Goal: Information Seeking & Learning: Learn about a topic

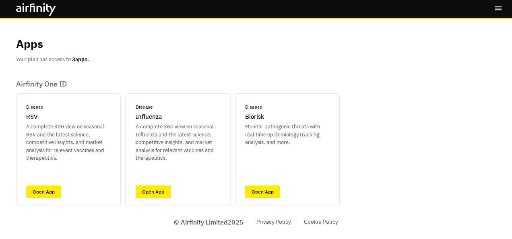
click at [158, 193] on link "Open App" at bounding box center [153, 191] width 35 height 12
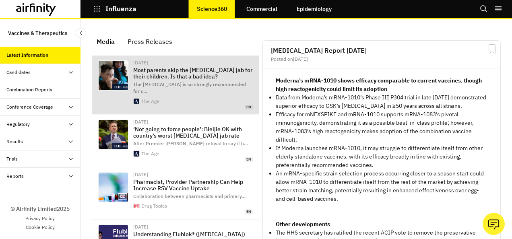
scroll to position [575, 235]
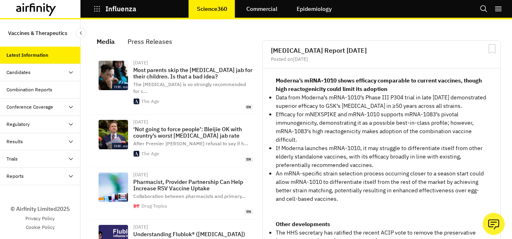
click at [167, 44] on div "Press Releases" at bounding box center [150, 41] width 45 height 12
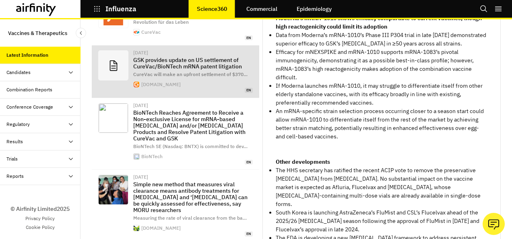
scroll to position [63, 0]
